Goal: Share content

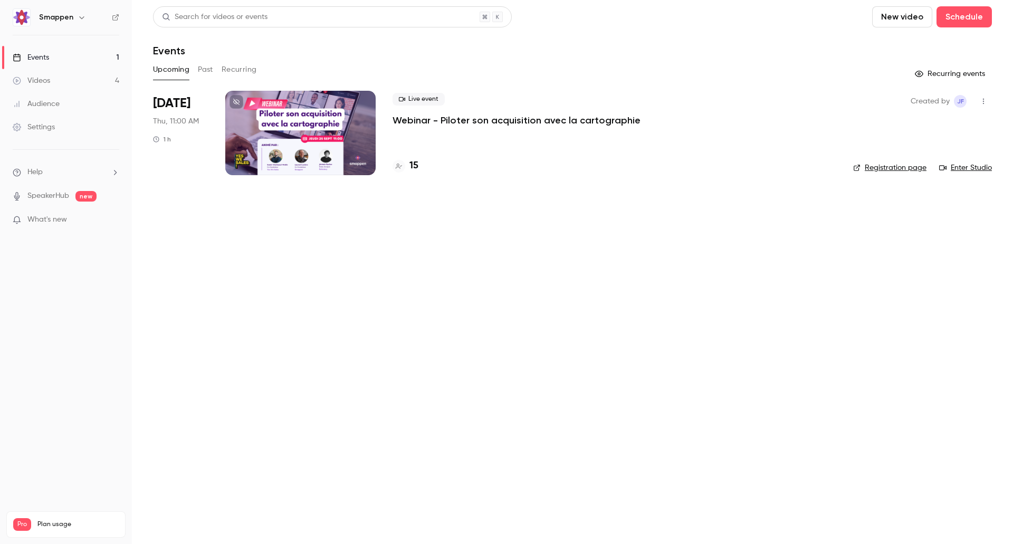
click at [416, 168] on h4 "15" at bounding box center [413, 166] width 9 height 14
click at [464, 122] on p "Webinar - Piloter son acquisition avec la cartographie" at bounding box center [517, 120] width 248 height 13
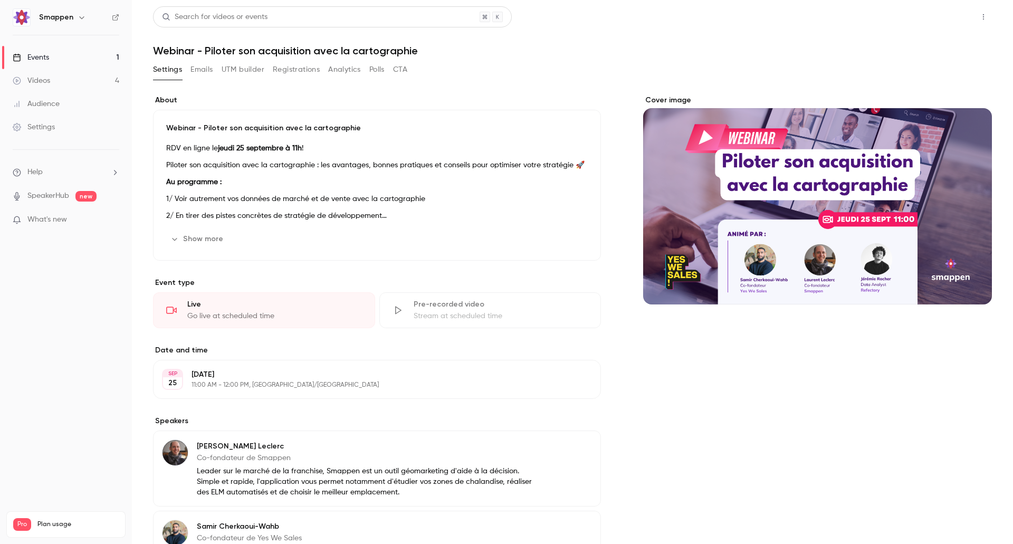
click at [944, 14] on button "Share" at bounding box center [946, 16] width 42 height 21
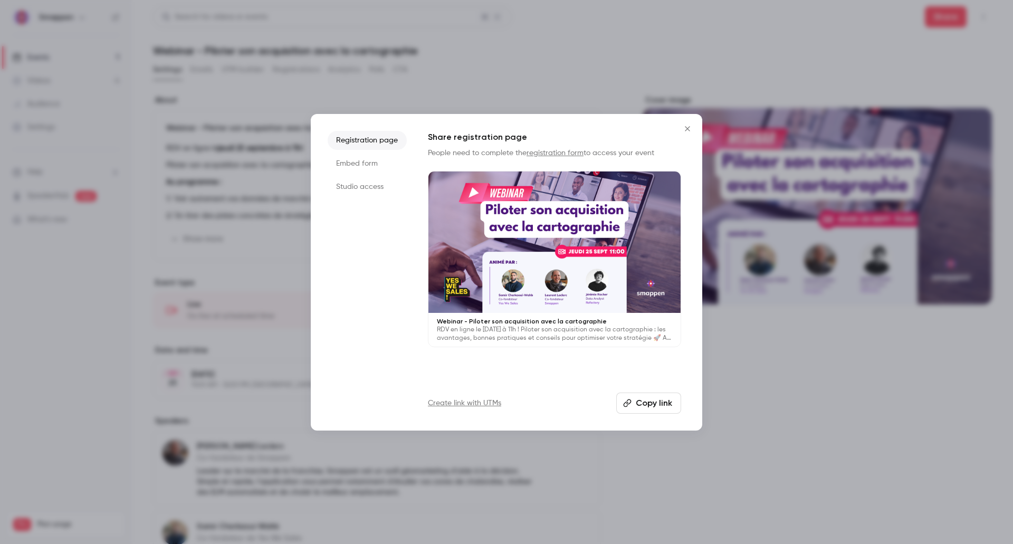
click at [364, 187] on li "Studio access" at bounding box center [367, 186] width 79 height 19
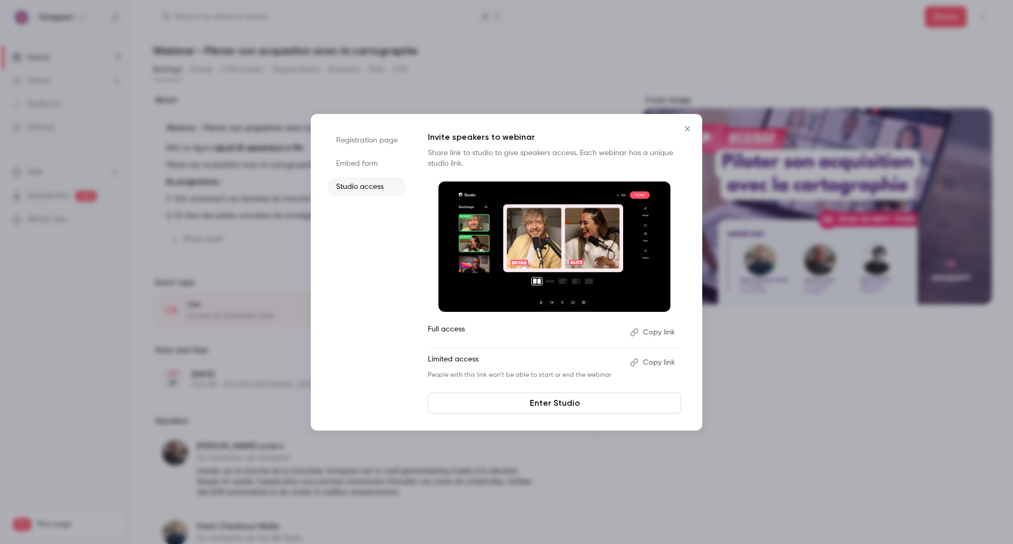
click at [661, 362] on button "Copy link" at bounding box center [653, 362] width 55 height 17
